Goal: Task Accomplishment & Management: Manage account settings

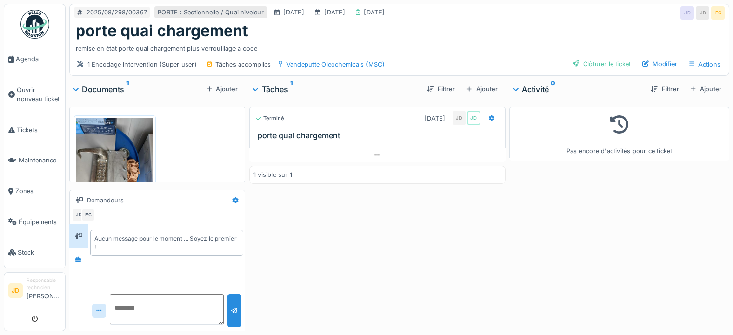
scroll to position [7, 0]
click at [33, 129] on span "Tickets" at bounding box center [39, 129] width 44 height 9
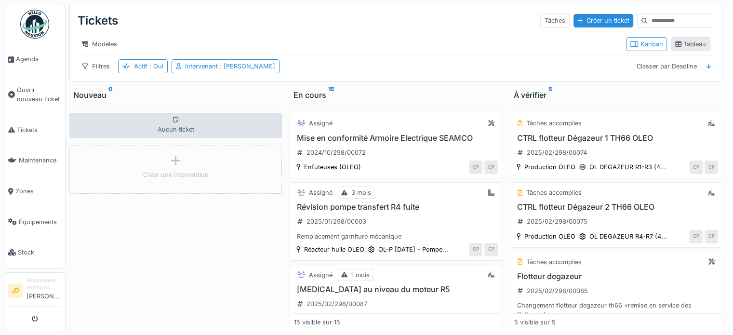
click at [688, 46] on div "Tableau" at bounding box center [690, 44] width 31 height 9
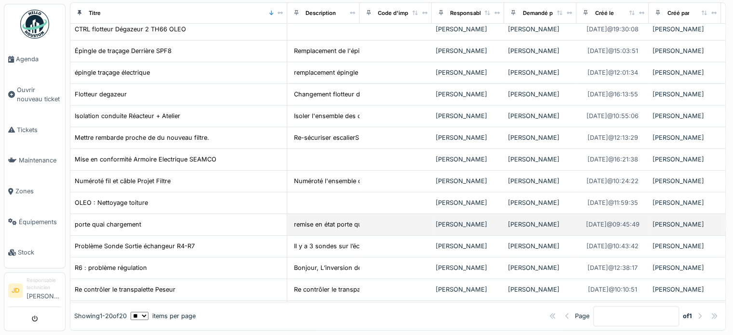
scroll to position [193, 0]
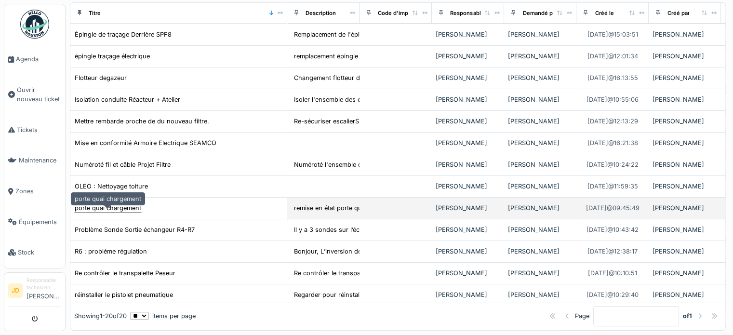
click at [126, 205] on div "porte quai chargement" at bounding box center [108, 207] width 66 height 9
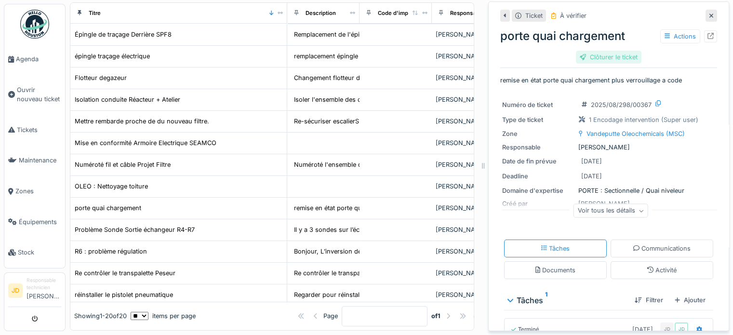
click at [605, 51] on div "Clôturer le ticket" at bounding box center [609, 57] width 66 height 13
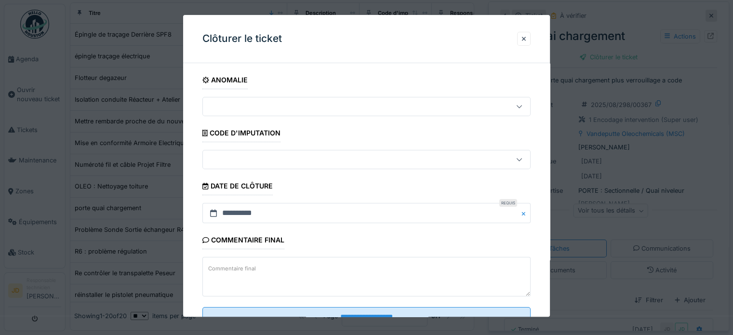
scroll to position [37, 0]
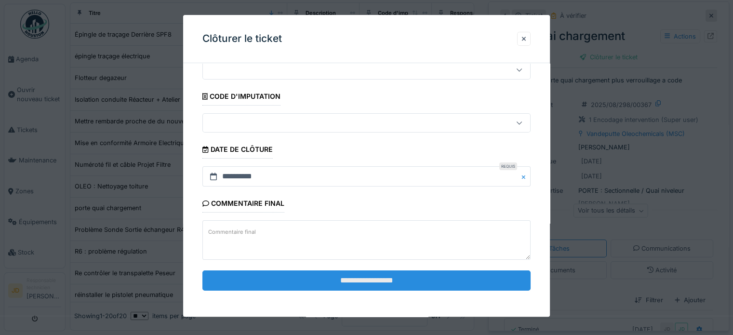
click at [385, 287] on input "**********" at bounding box center [366, 280] width 328 height 20
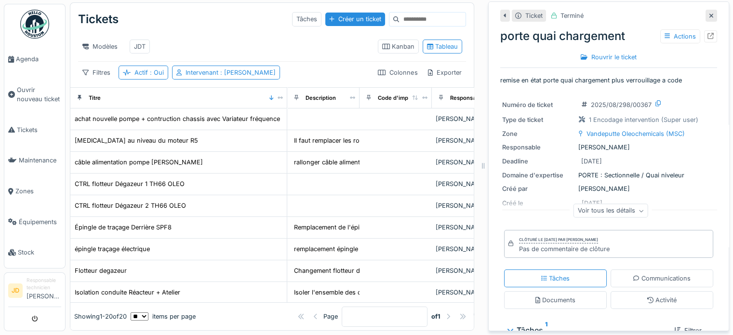
scroll to position [0, 0]
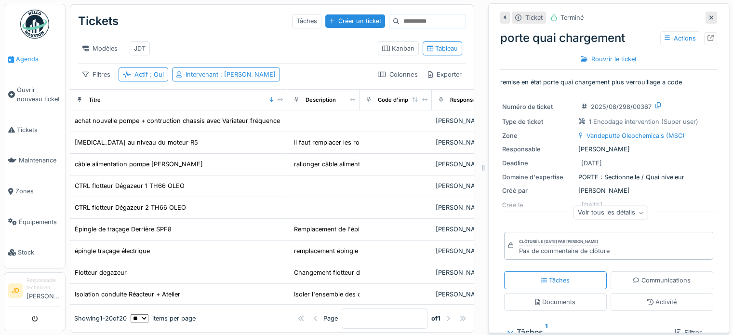
click at [16, 62] on span "Agenda" at bounding box center [38, 58] width 45 height 9
